Goal: Task Accomplishment & Management: Use online tool/utility

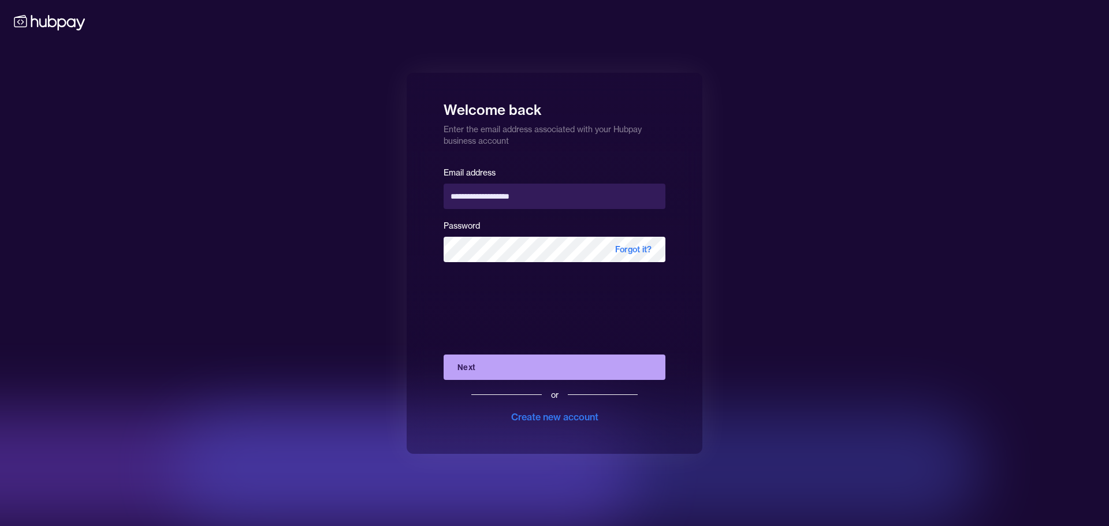
click at [475, 367] on button "Next" at bounding box center [555, 367] width 222 height 25
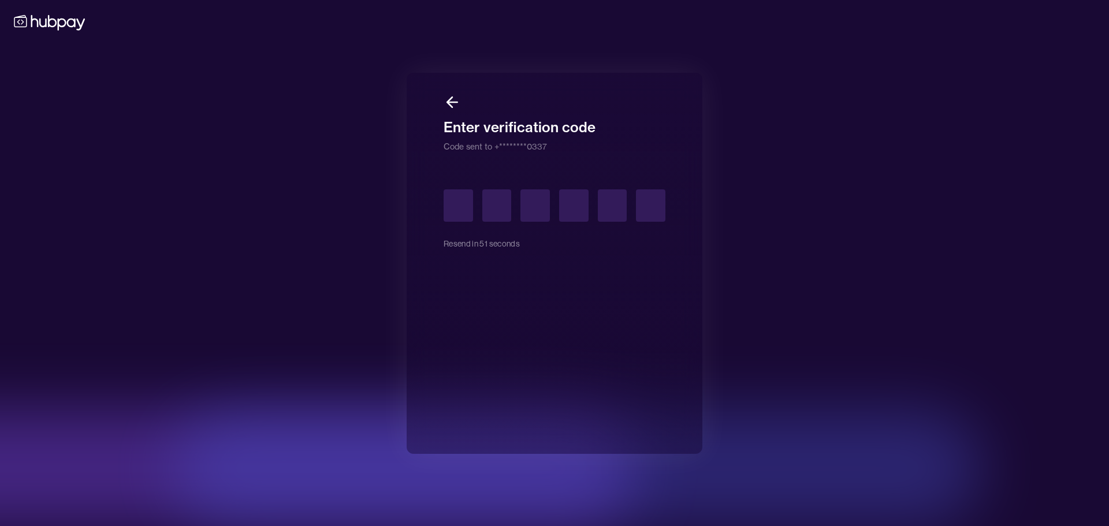
type input "*"
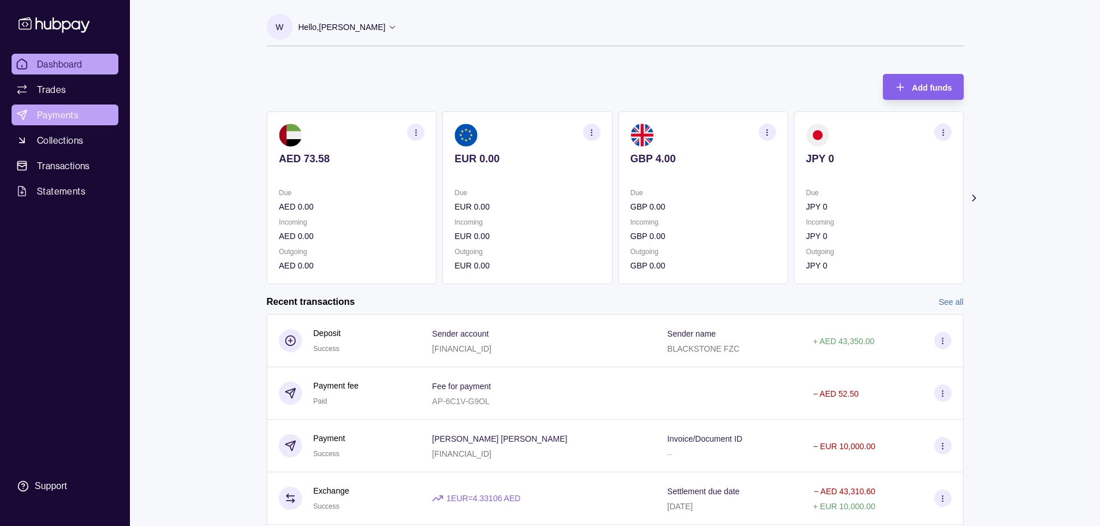
click at [54, 119] on span "Payments" at bounding box center [58, 115] width 42 height 14
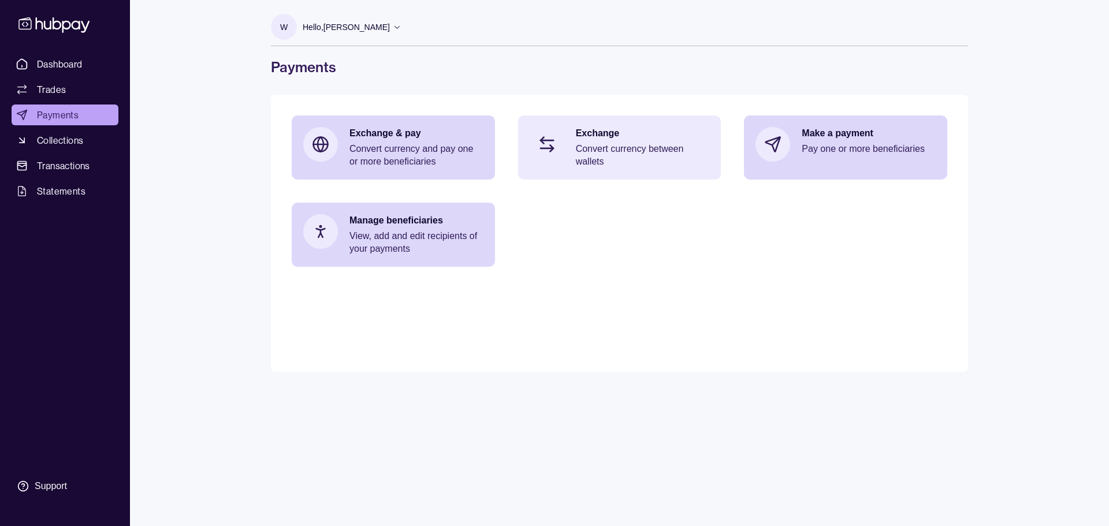
click at [599, 154] on p "Convert currency between wallets" at bounding box center [643, 155] width 134 height 25
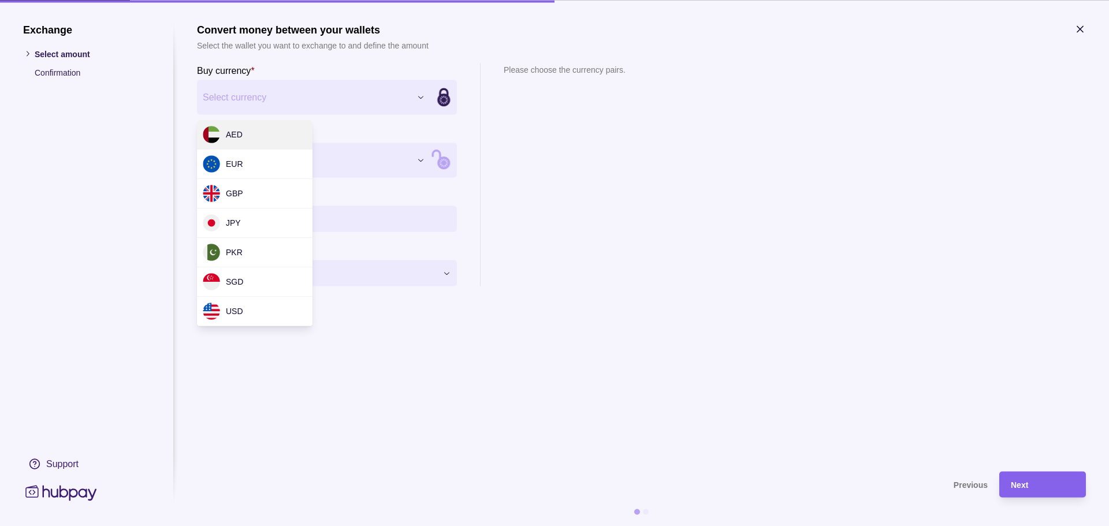
click at [269, 526] on div "Exchange Select amount Confirmation Support Convert money between your wallets …" at bounding box center [554, 526] width 1109 height 0
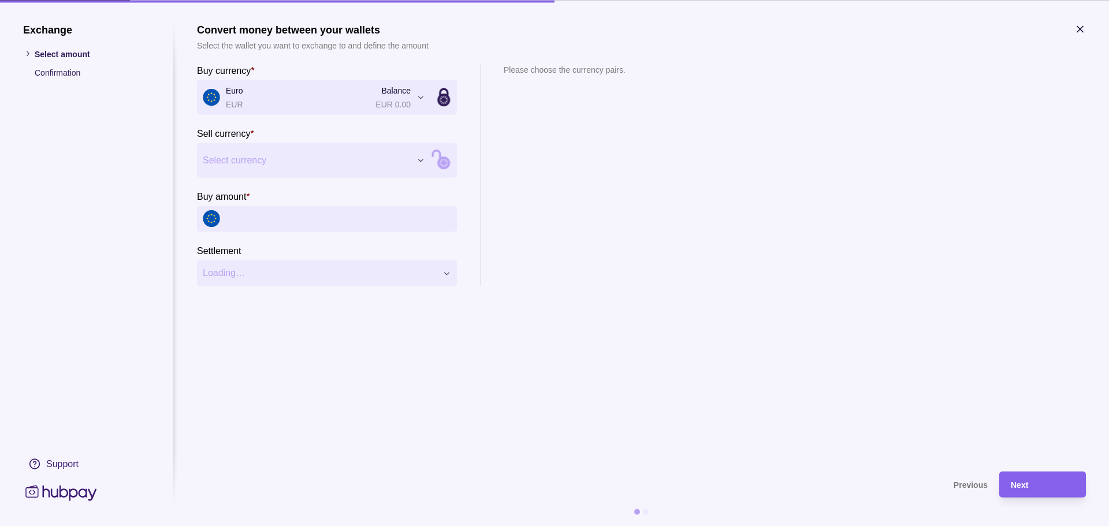
click at [270, 526] on div "Exchange Select amount Confirmation Support Convert money between your wallets …" at bounding box center [554, 526] width 1109 height 0
